Goal: Ask a question

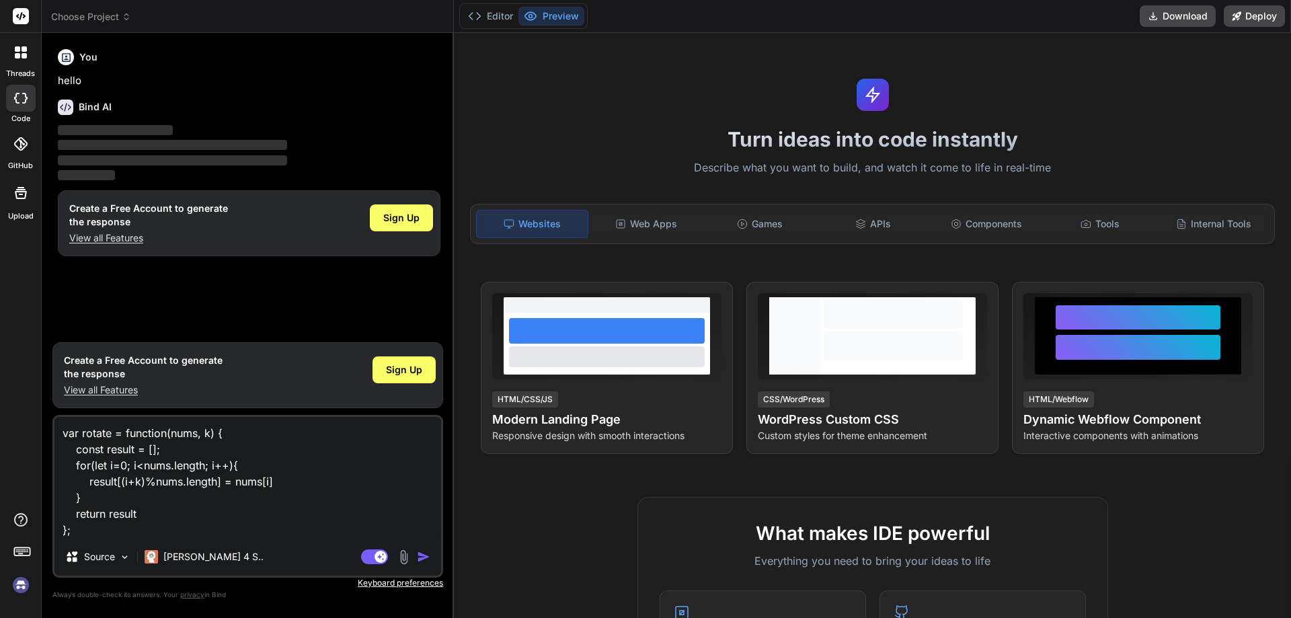
click at [422, 559] on img "button" at bounding box center [423, 556] width 13 height 13
click at [422, 558] on img "button" at bounding box center [423, 556] width 13 height 13
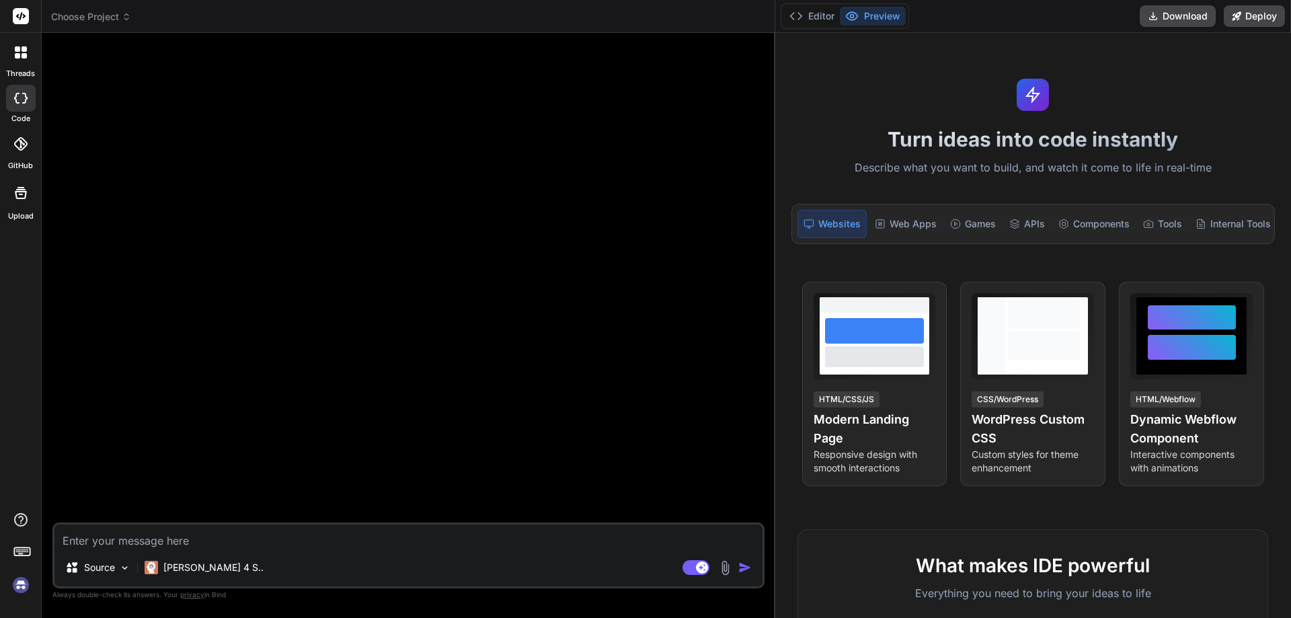
type textarea "x"
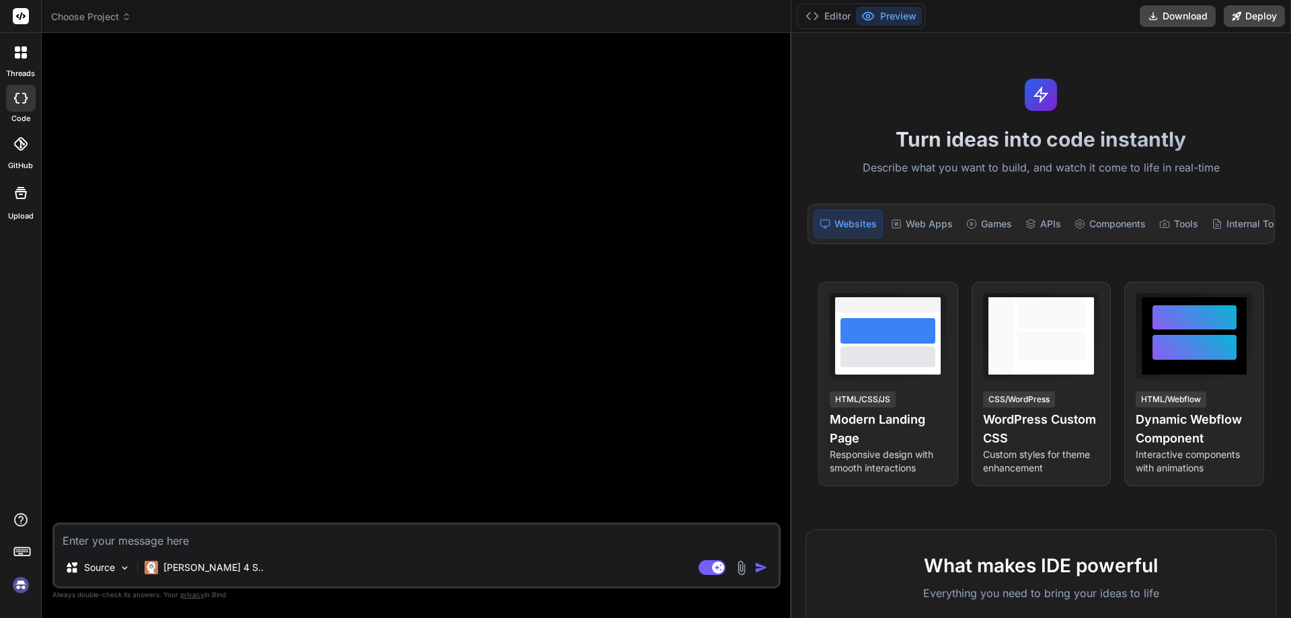
drag, startPoint x: 453, startPoint y: 102, endPoint x: 874, endPoint y: 102, distance: 420.9
click at [874, 102] on div "Choose Project Created with Pixso. Bind AI Web Search Created with Pixso. Code …" at bounding box center [666, 309] width 1249 height 618
click at [155, 545] on textarea at bounding box center [416, 537] width 724 height 24
type textarea "h"
type textarea "x"
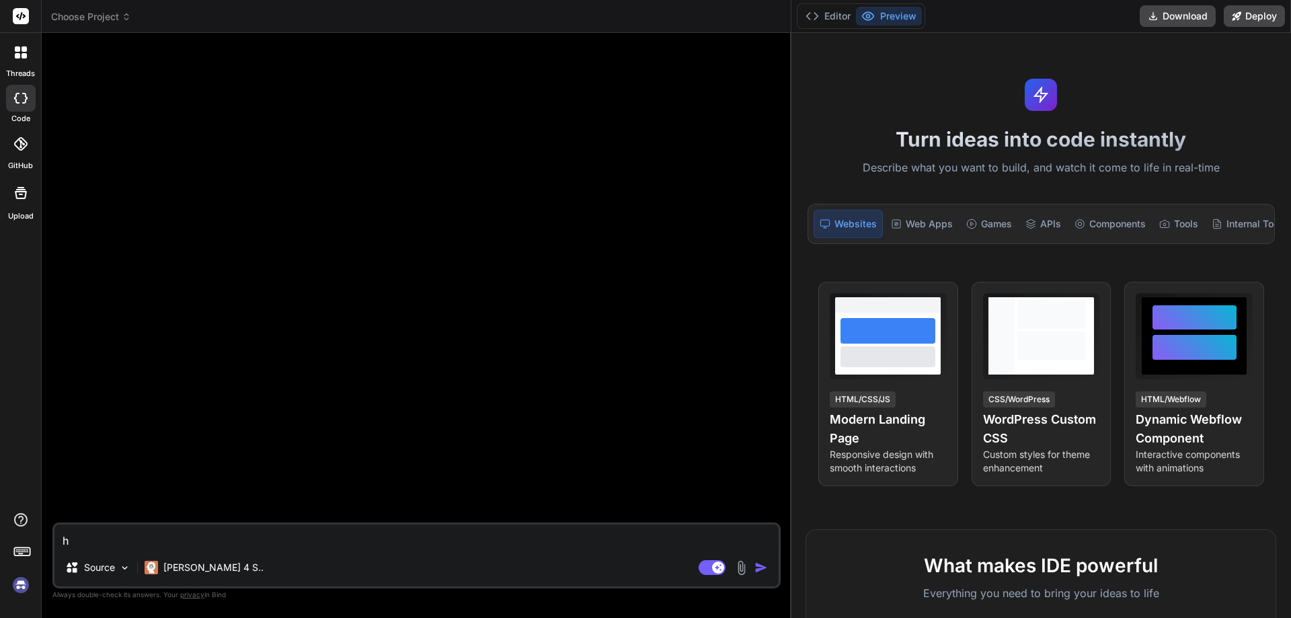
type textarea "hi"
type textarea "x"
type textarea "hi"
